Goal: Find specific page/section: Find specific page/section

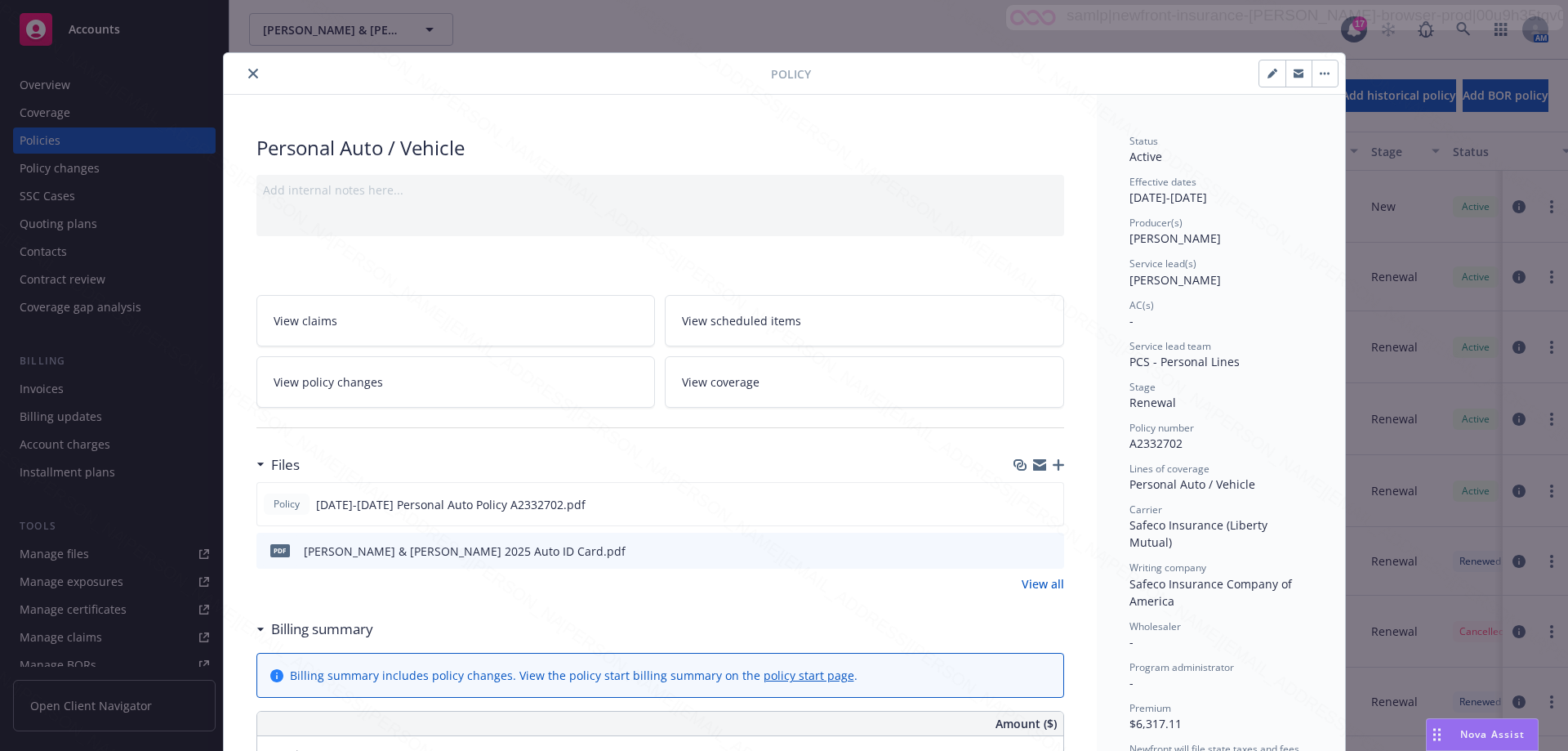
click at [249, 75] on icon "close" at bounding box center [253, 73] width 9 height 9
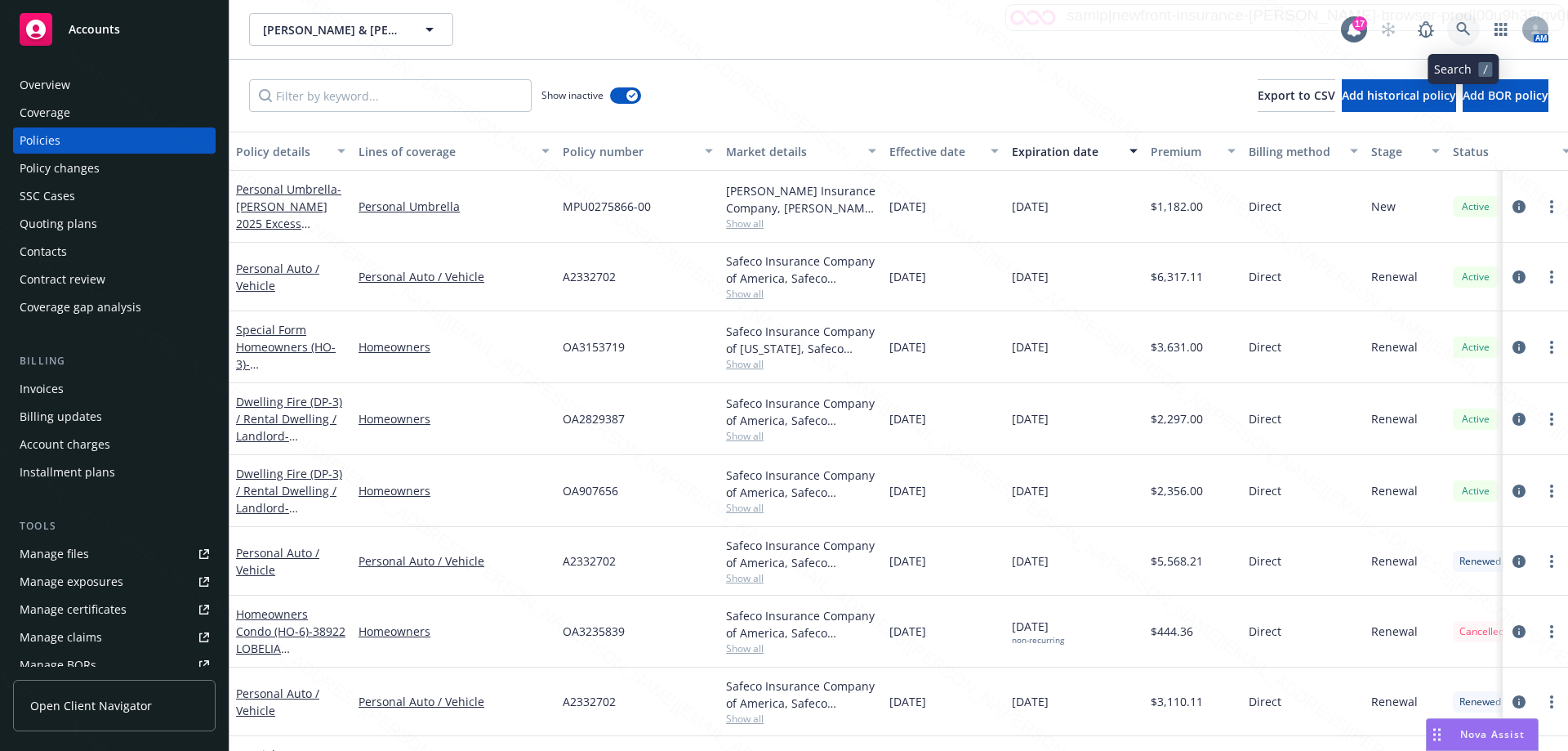
click at [1459, 28] on icon at bounding box center [1464, 30] width 15 height 15
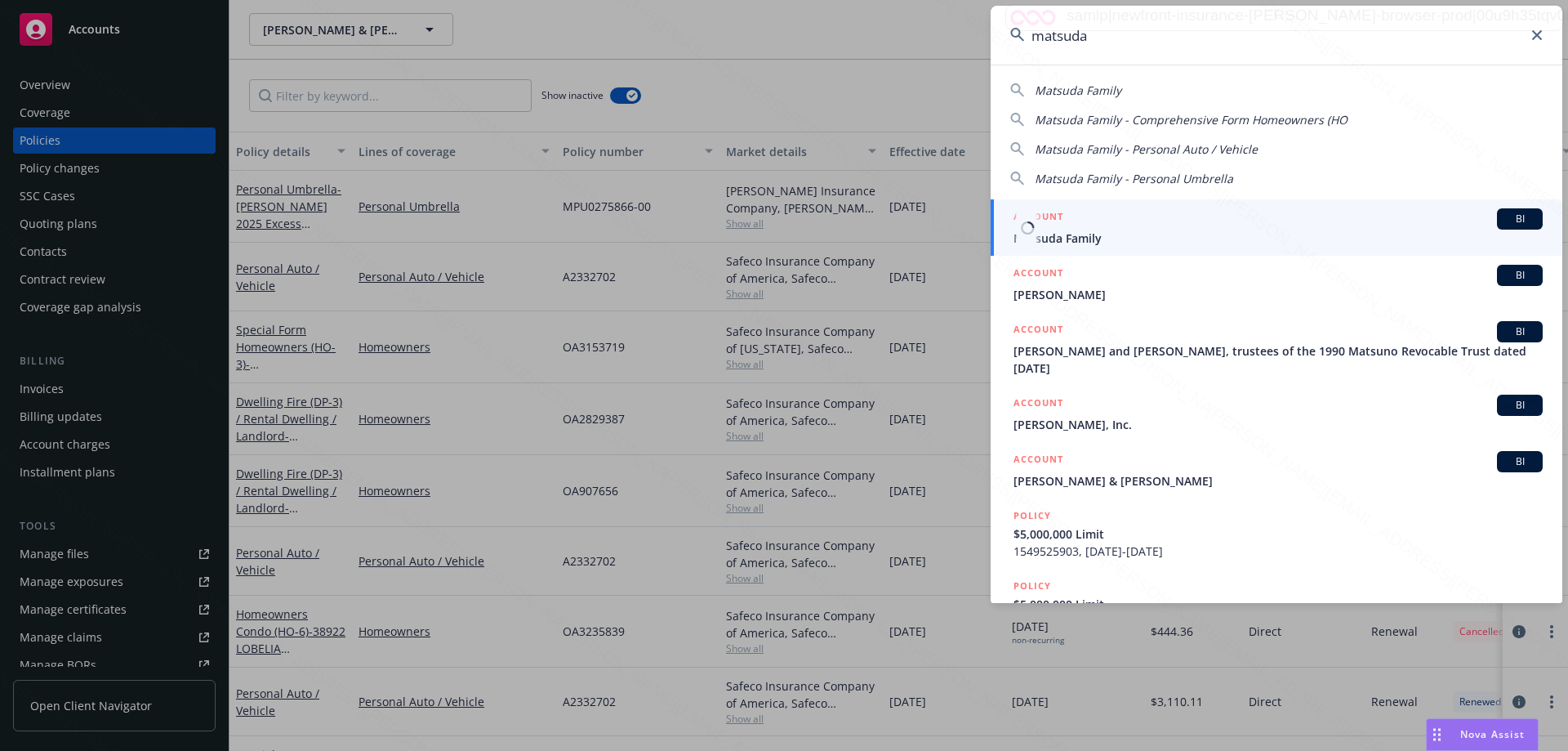
type input "matsuda"
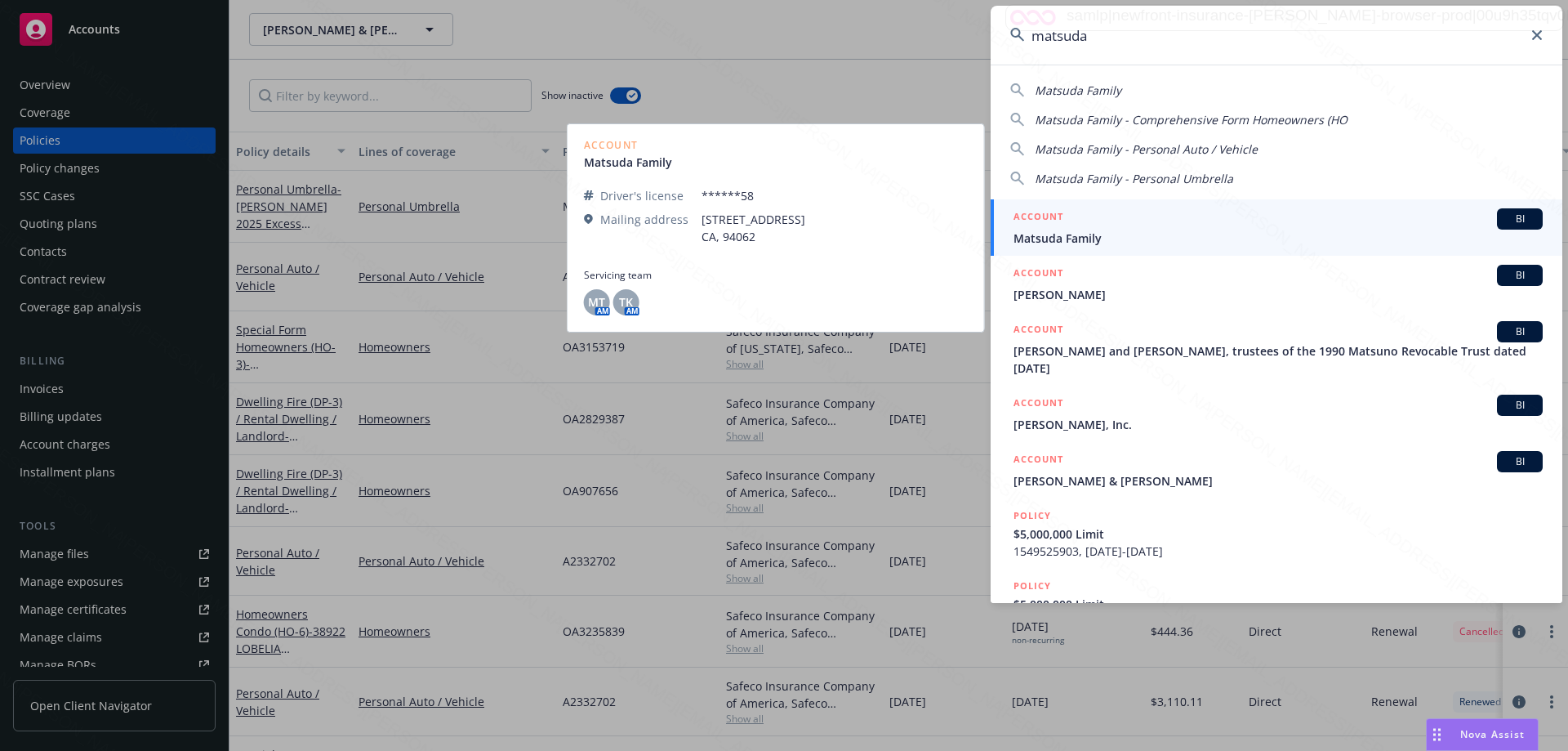
click at [1031, 237] on span "Matsuda Family" at bounding box center [1278, 238] width 529 height 17
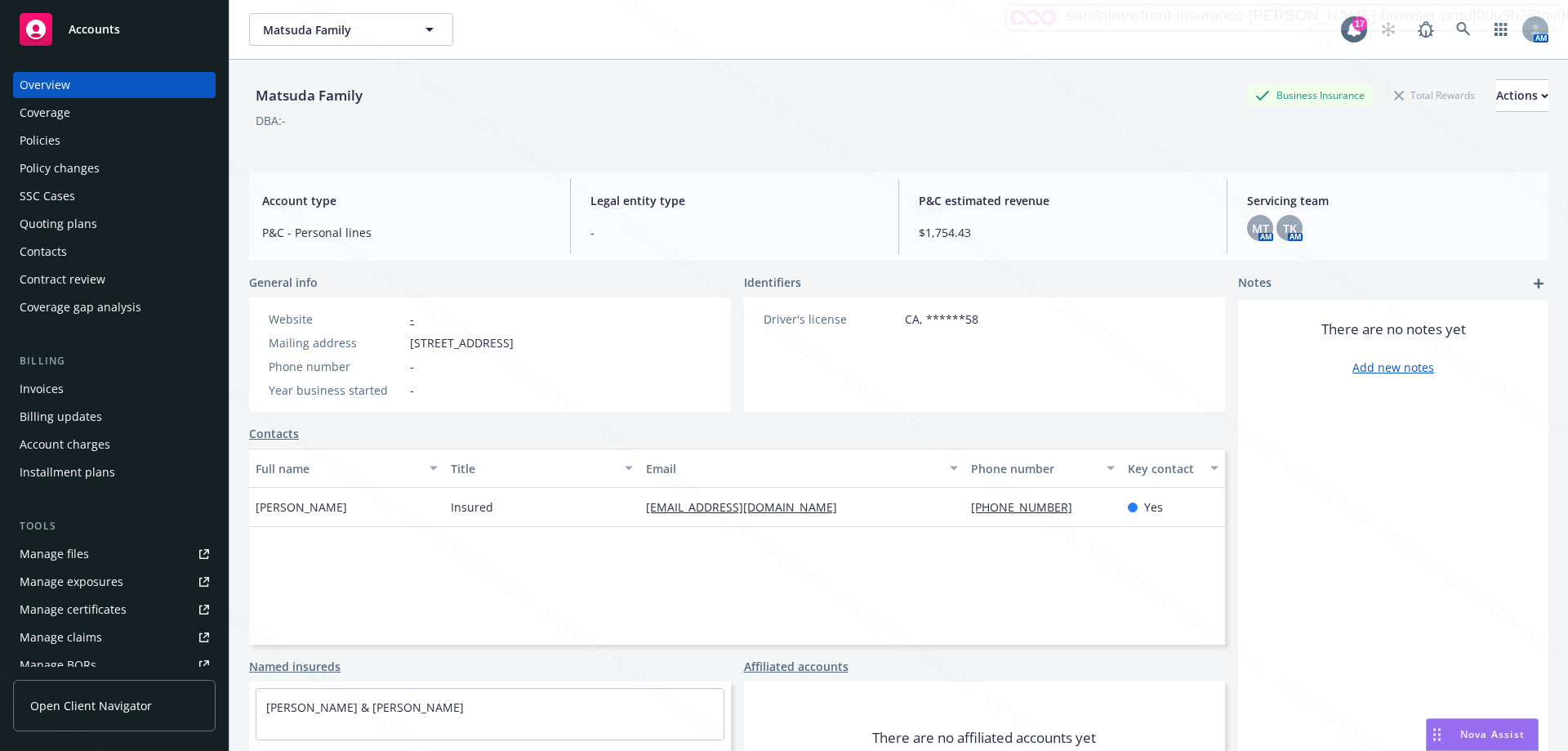
click at [34, 142] on div "Policies" at bounding box center [40, 141] width 41 height 26
